Goal: Information Seeking & Learning: Learn about a topic

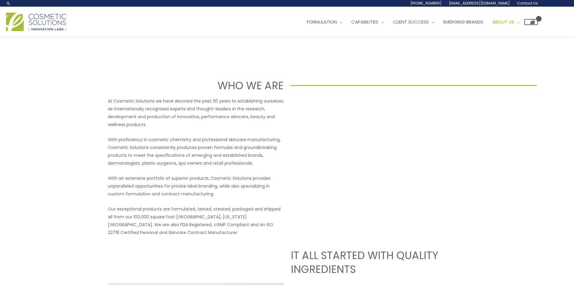
click at [0, 0] on span "Contact Us" at bounding box center [0, 0] width 0 height 0
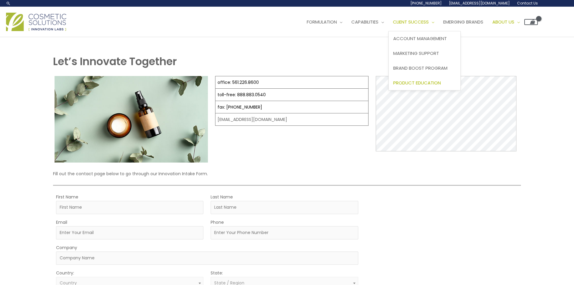
click at [416, 83] on span "Product Education" at bounding box center [417, 83] width 48 height 6
